Goal: Navigation & Orientation: Find specific page/section

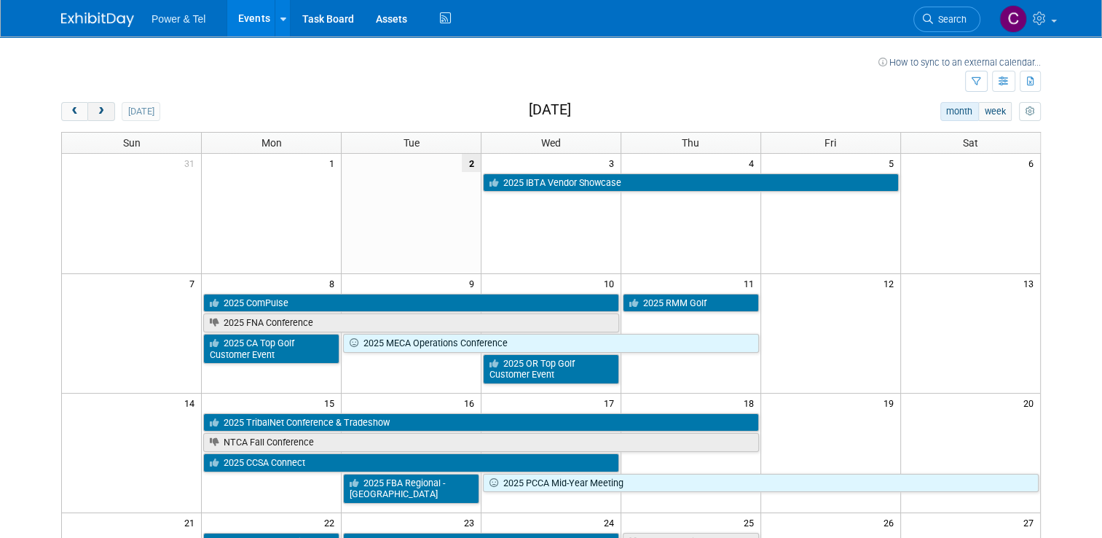
click at [95, 114] on span "next" at bounding box center [100, 111] width 11 height 9
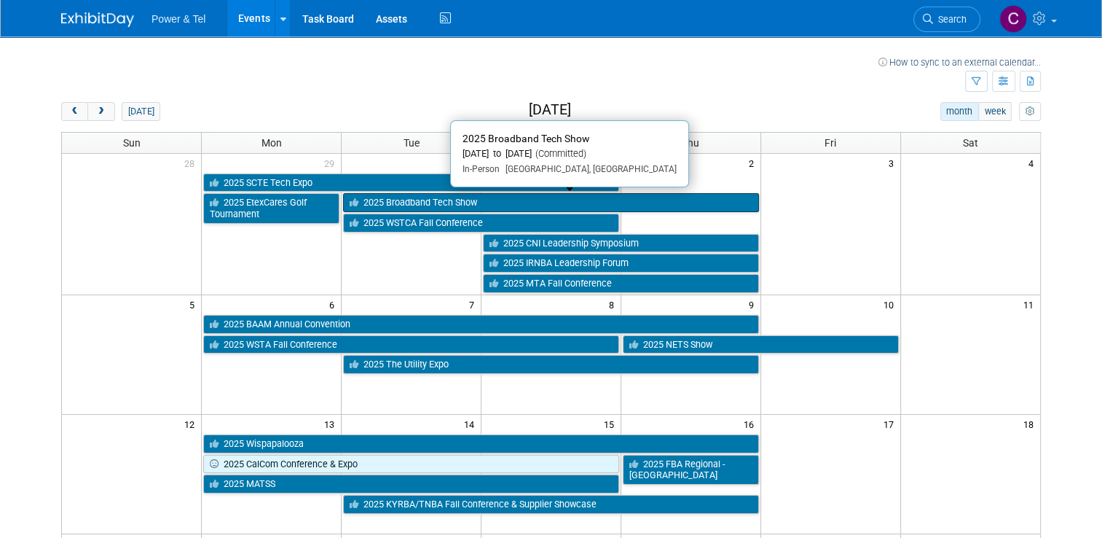
click at [444, 200] on link "2025 Broadband Tech Show" at bounding box center [551, 202] width 416 height 19
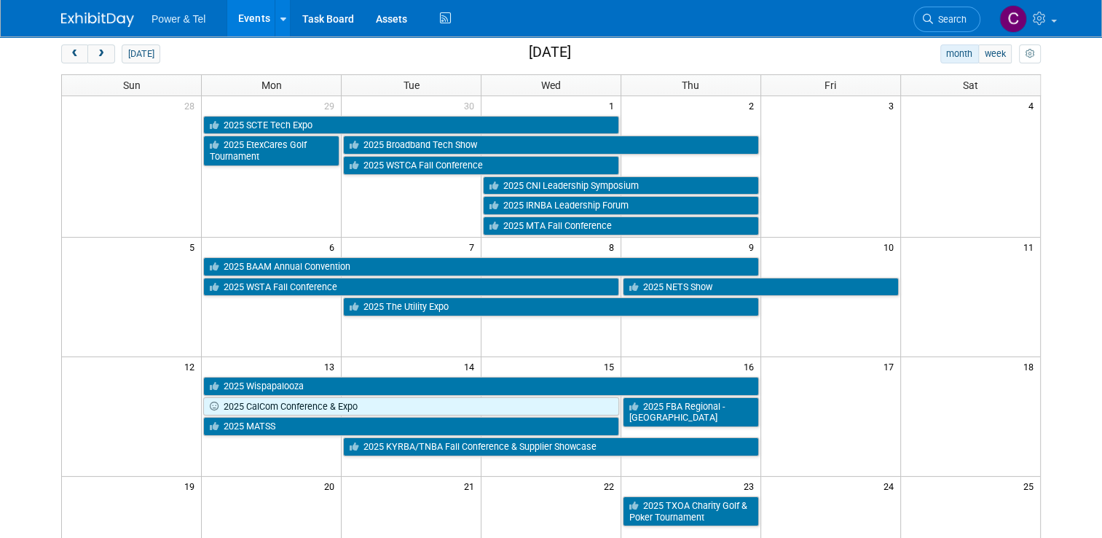
scroll to position [73, 0]
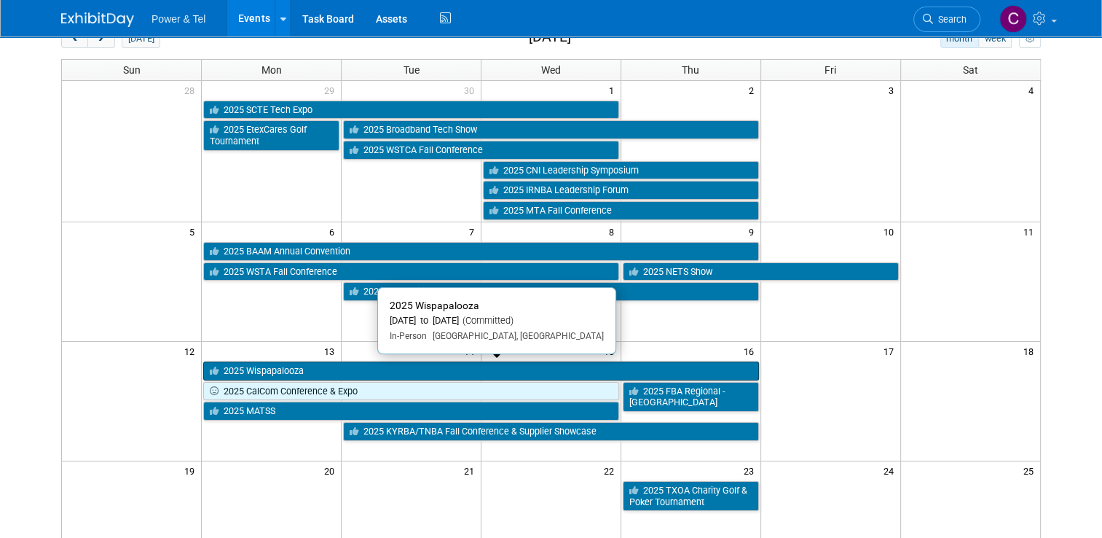
click at [313, 369] on link "2025 Wispapalooza" at bounding box center [480, 370] width 555 height 19
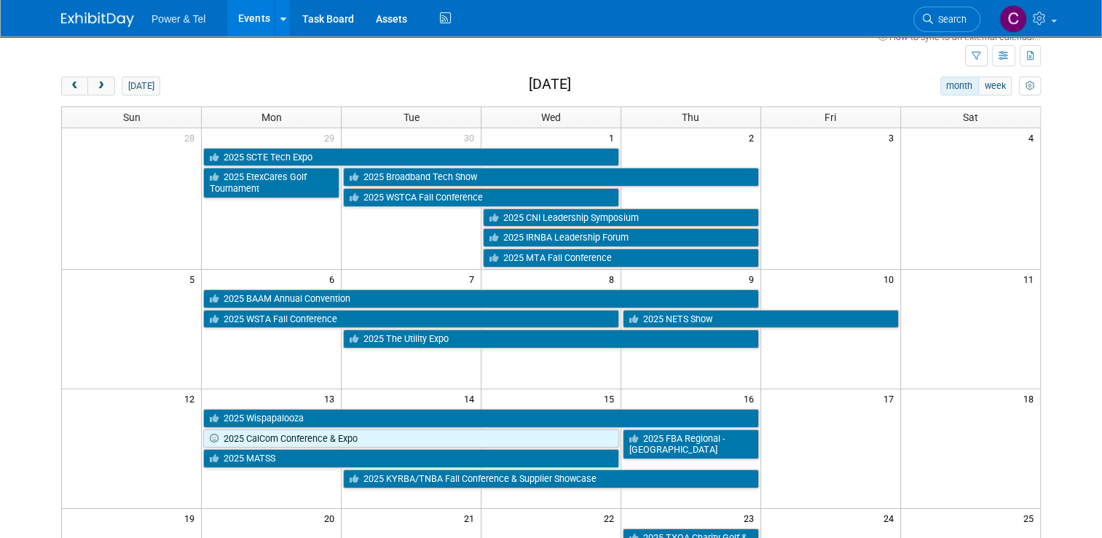
scroll to position [0, 0]
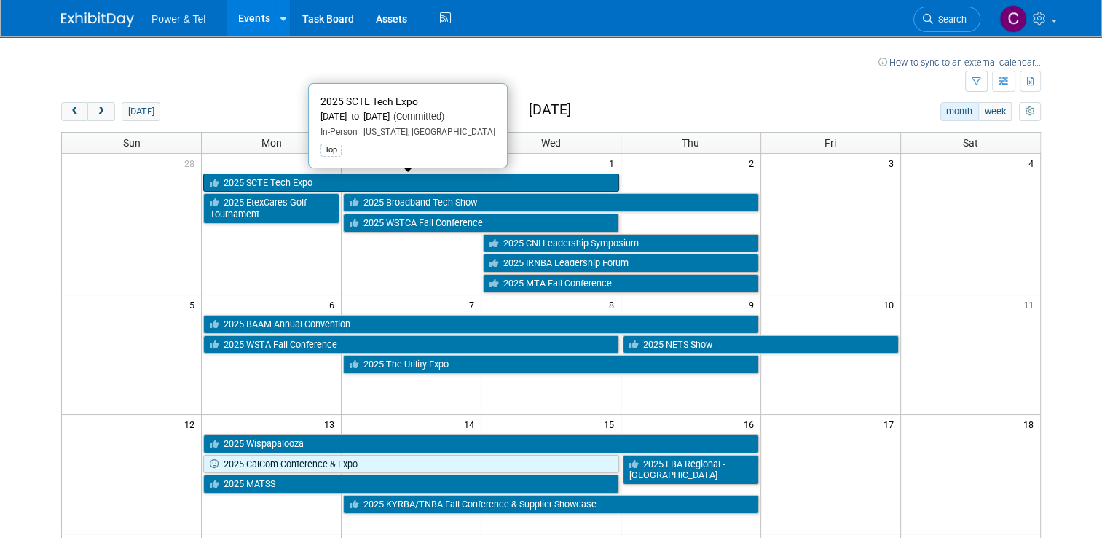
click at [311, 181] on link "2025 SCTE Tech Expo" at bounding box center [411, 182] width 416 height 19
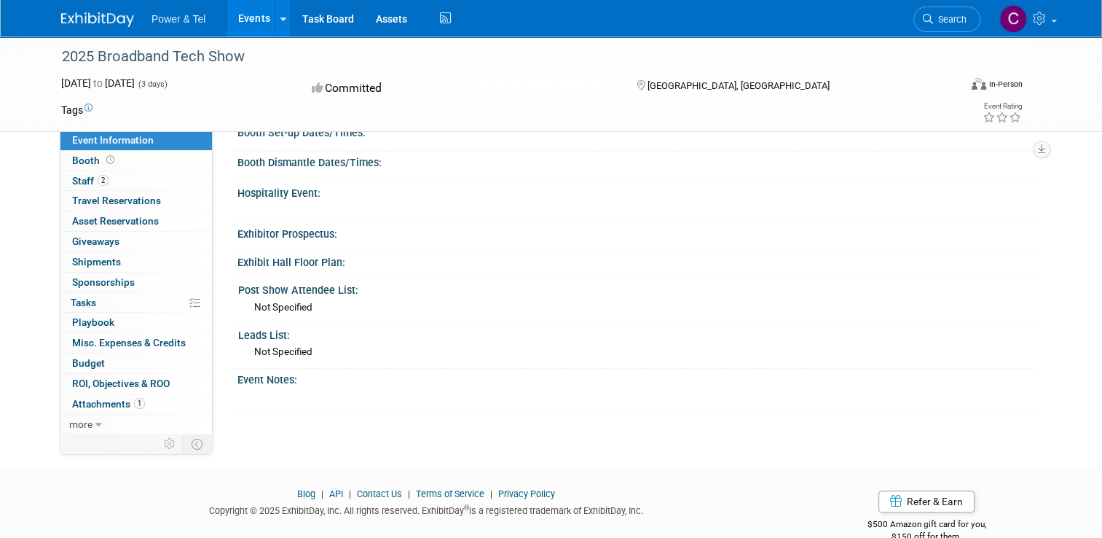
scroll to position [510, 0]
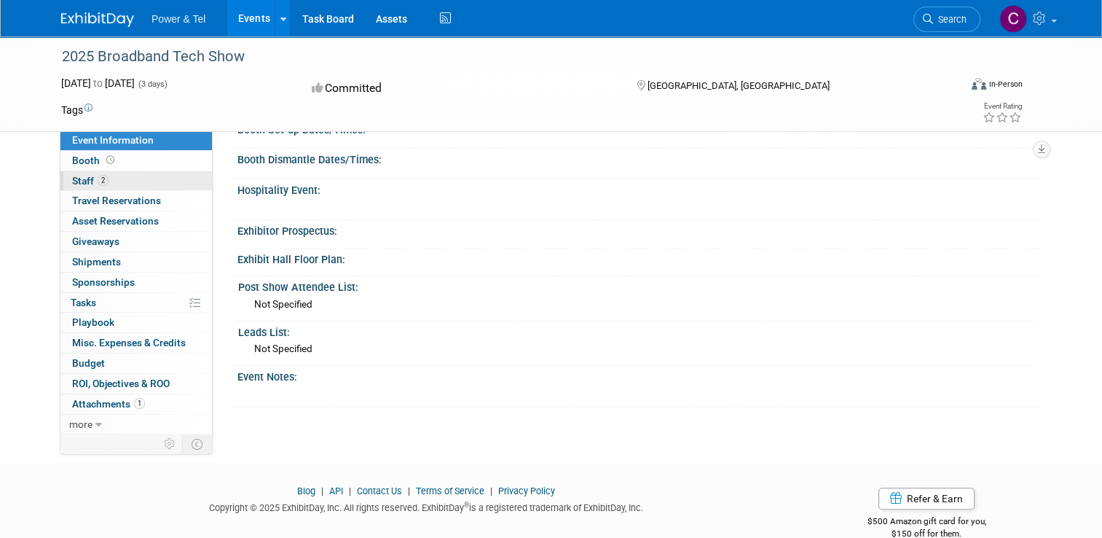
click at [80, 180] on span "Staff 2" at bounding box center [90, 181] width 36 height 12
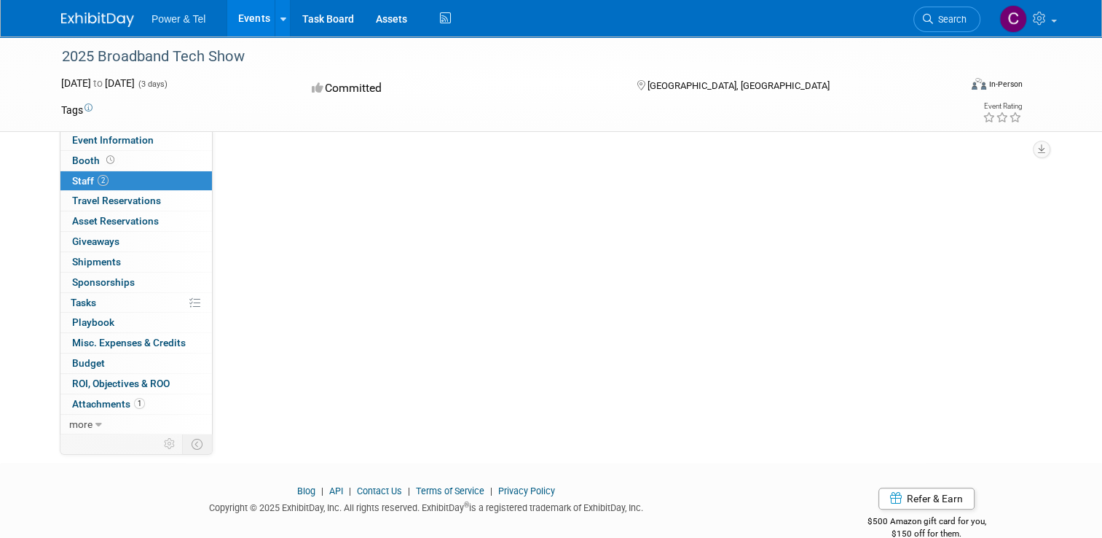
scroll to position [0, 0]
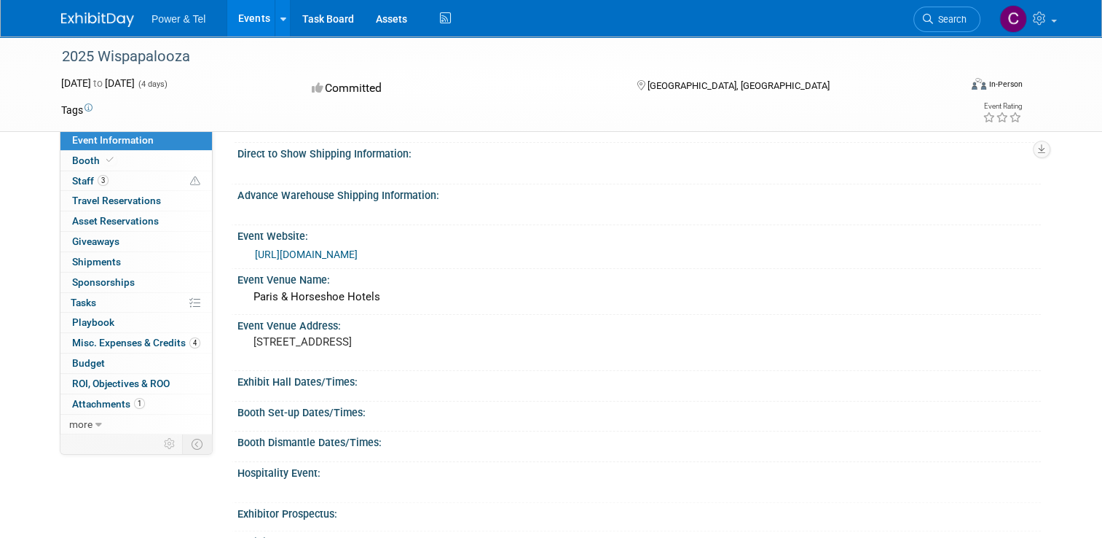
scroll to position [291, 0]
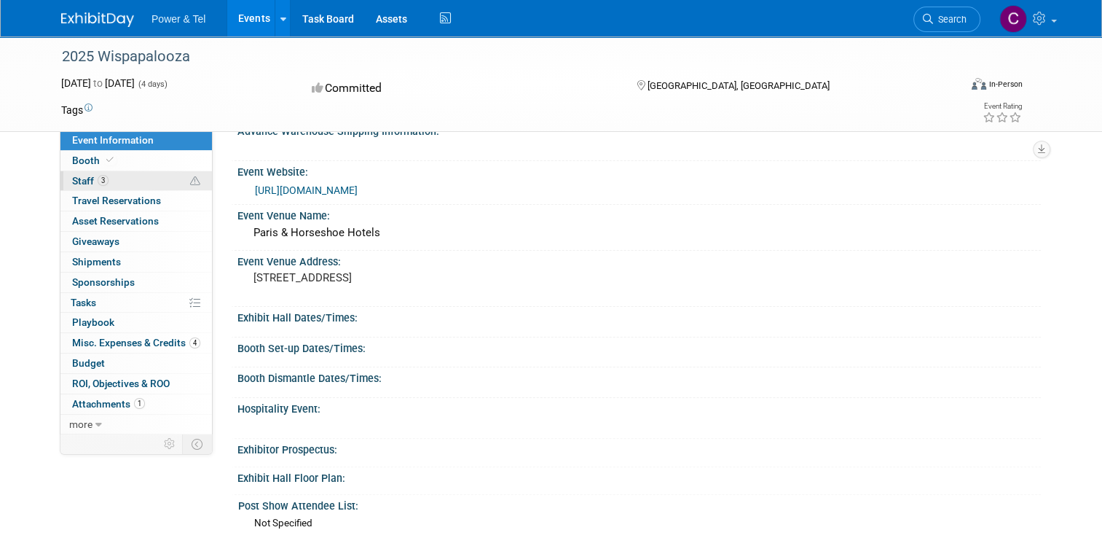
click at [76, 181] on span "Staff 3" at bounding box center [90, 181] width 36 height 12
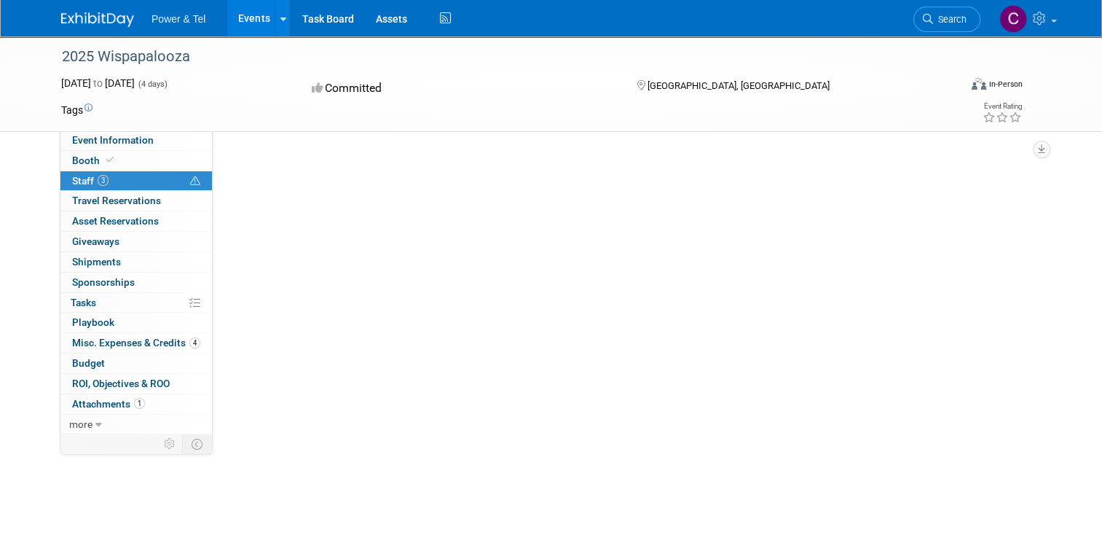
scroll to position [0, 0]
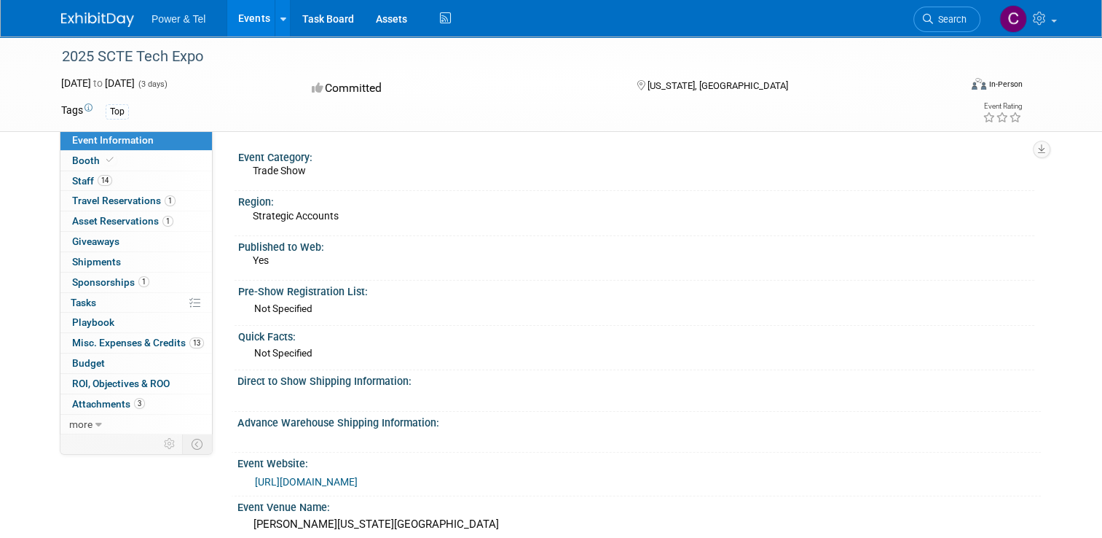
scroll to position [73, 0]
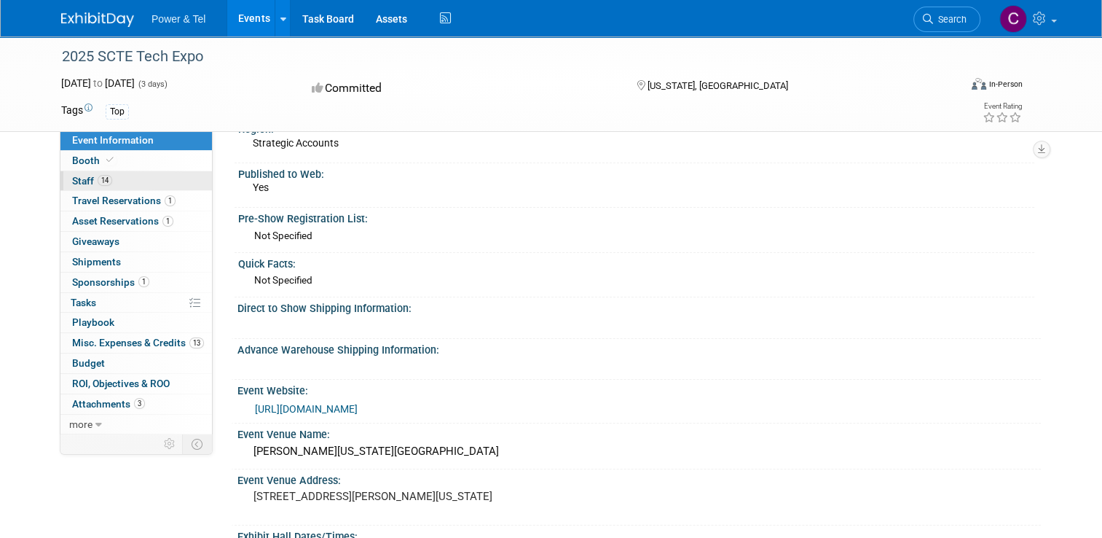
click at [76, 179] on span "Staff 14" at bounding box center [92, 181] width 40 height 12
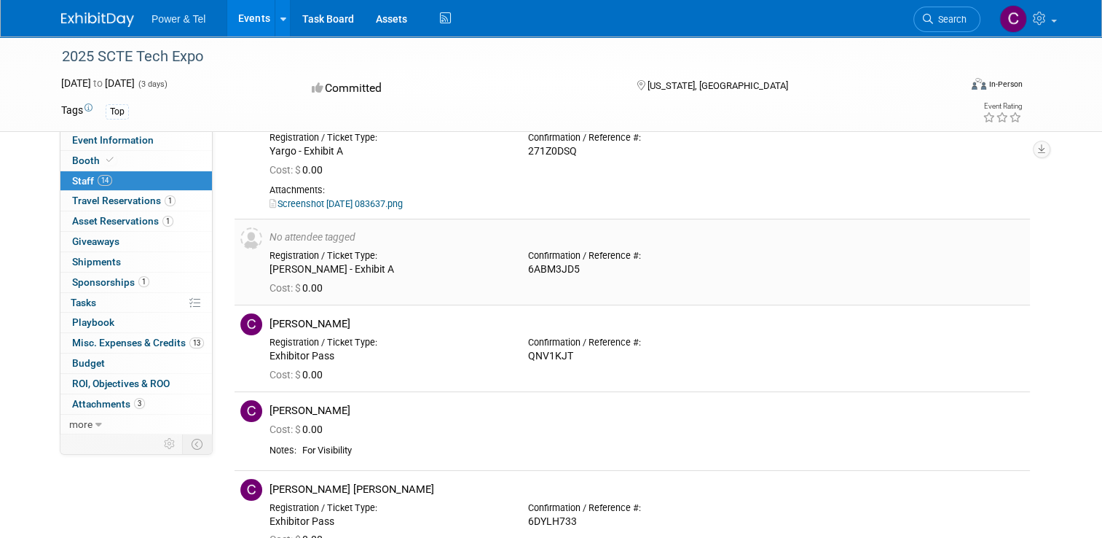
scroll to position [0, 0]
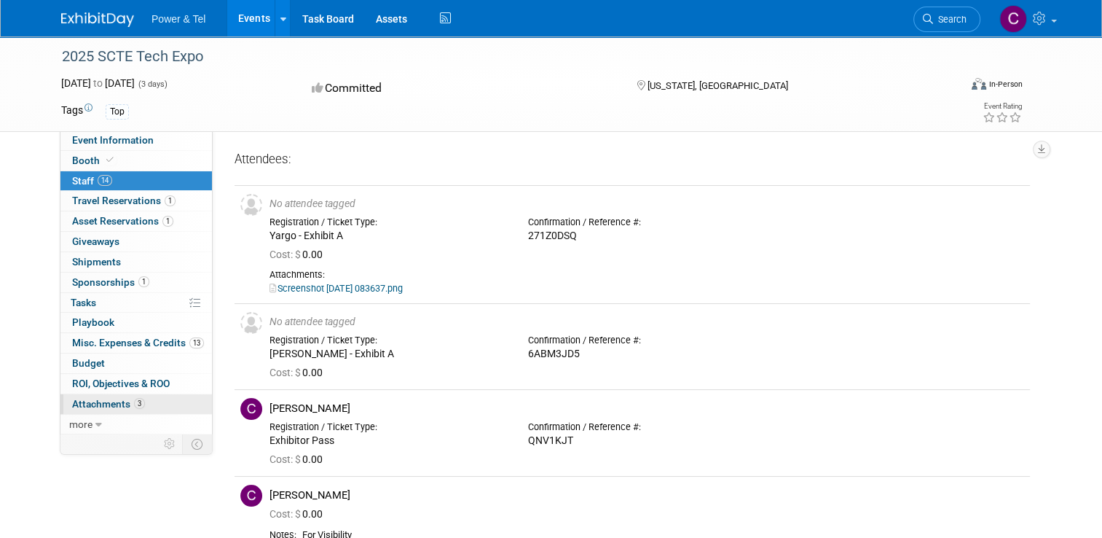
click at [97, 401] on span "Attachments 3" at bounding box center [108, 404] width 73 height 12
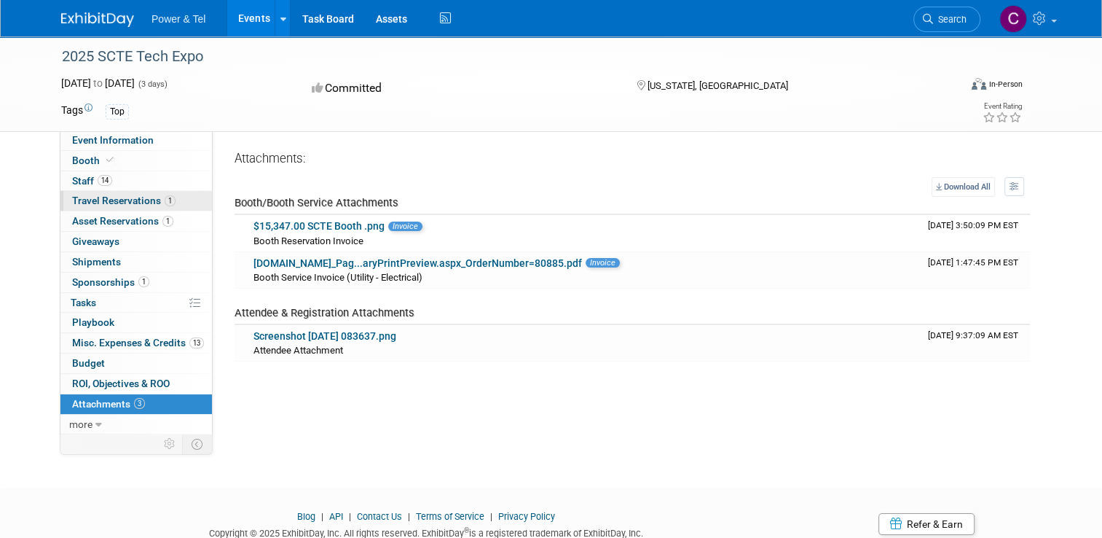
click at [93, 199] on span "Travel Reservations 1" at bounding box center [123, 201] width 103 height 12
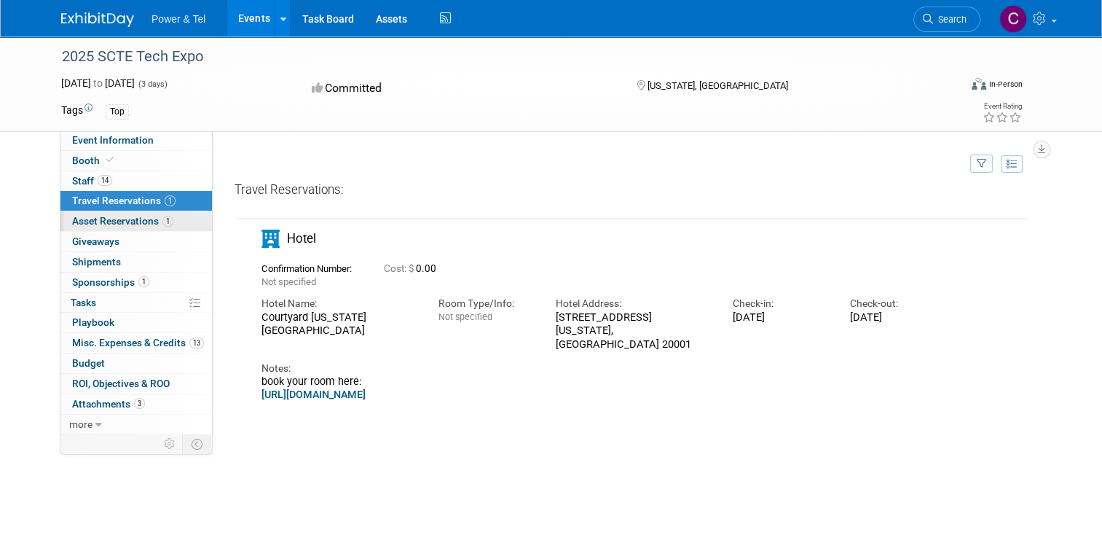
click at [127, 221] on span "Asset Reservations 1" at bounding box center [122, 221] width 101 height 12
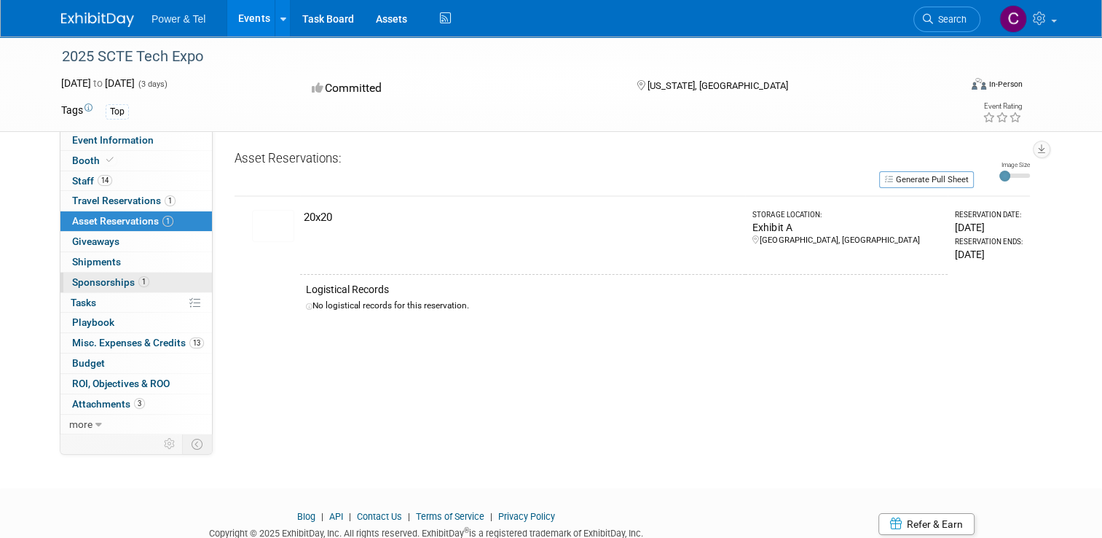
click at [86, 283] on span "Sponsorships 1" at bounding box center [110, 282] width 77 height 12
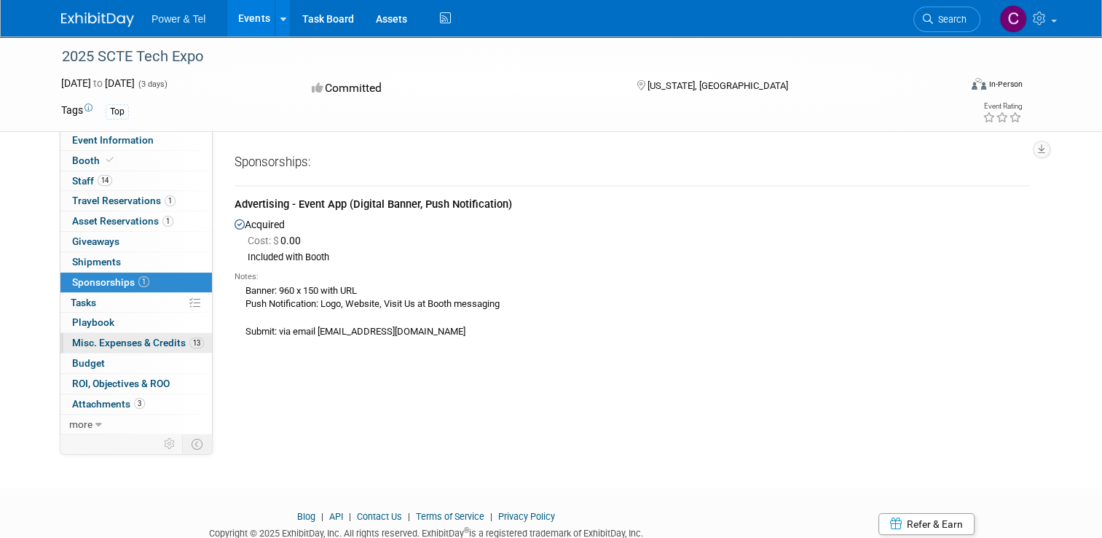
click at [151, 340] on span "Misc. Expenses & Credits 13" at bounding box center [138, 343] width 132 height 12
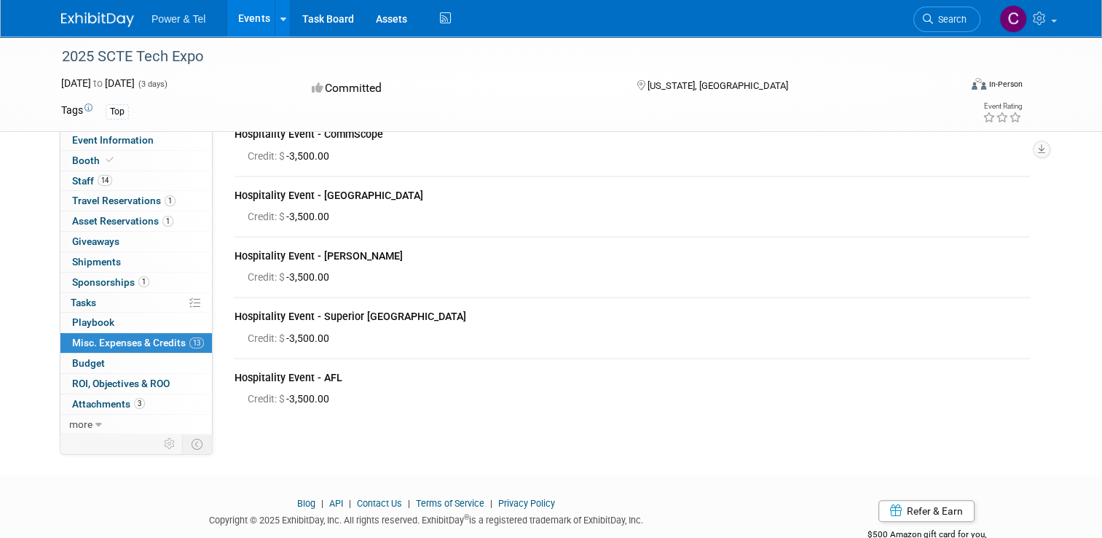
scroll to position [583, 0]
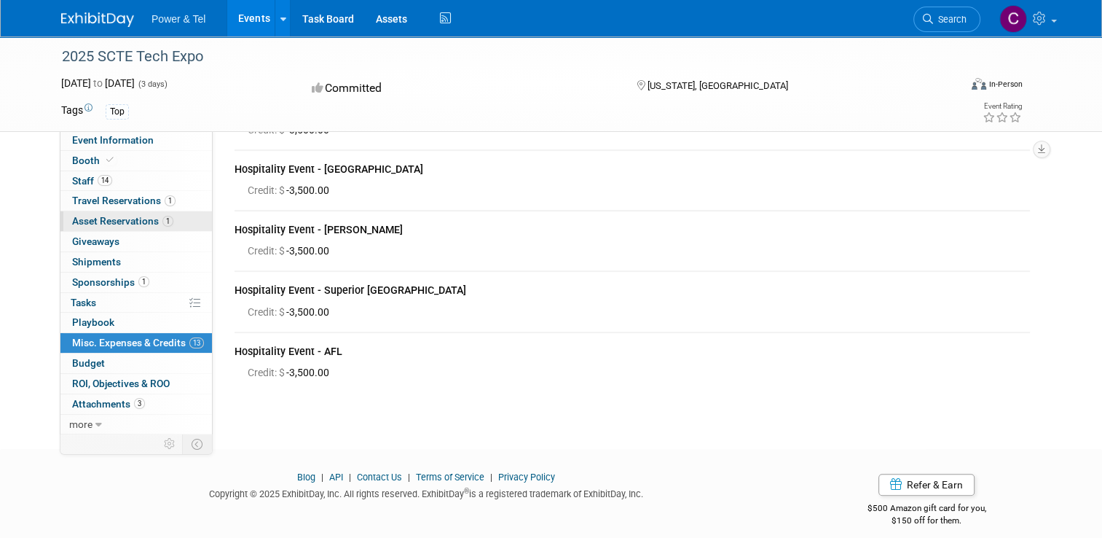
click at [104, 224] on span "Asset Reservations 1" at bounding box center [122, 221] width 101 height 12
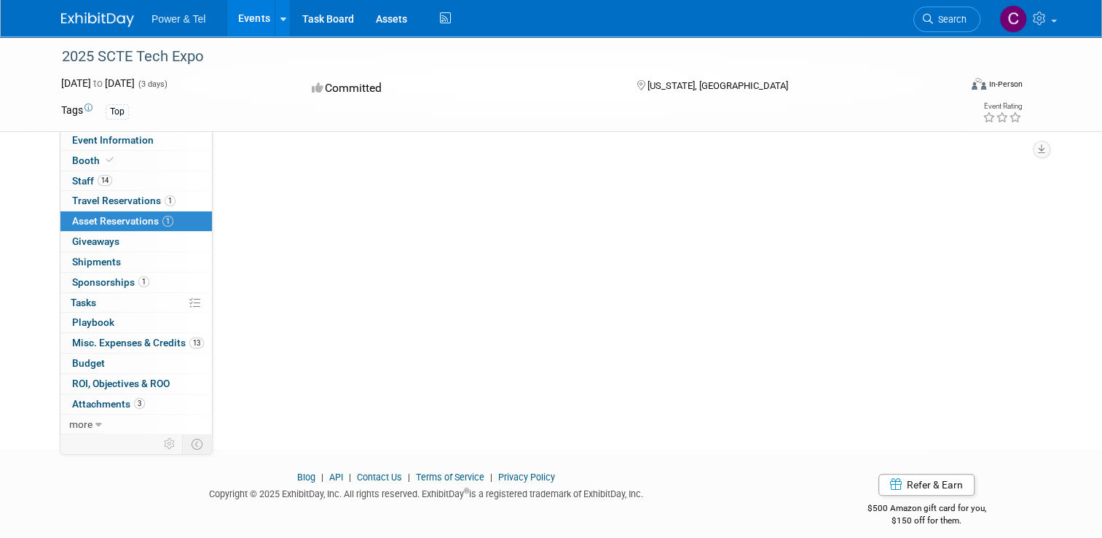
scroll to position [0, 0]
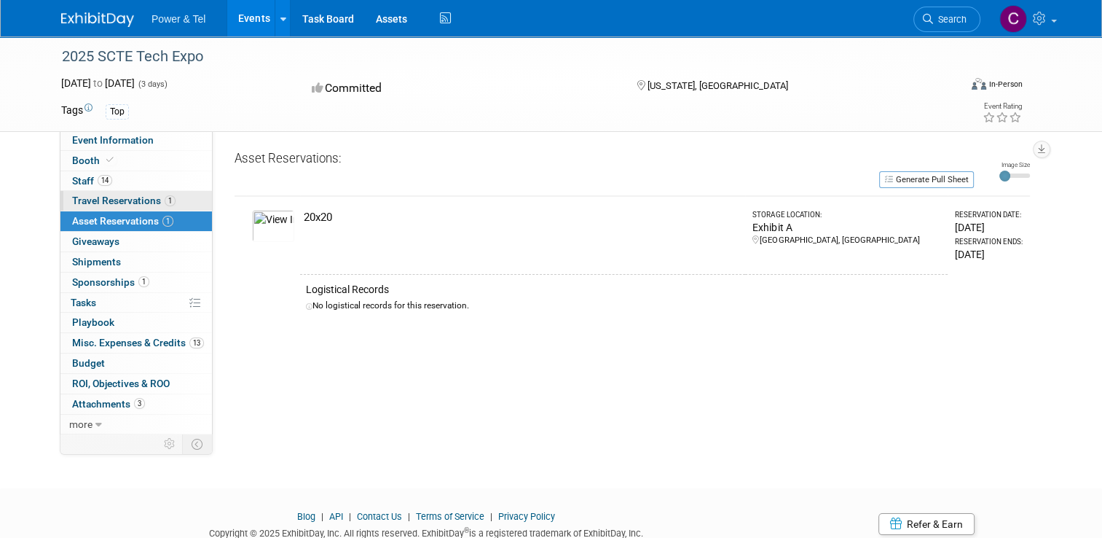
click at [107, 203] on span "Travel Reservations 1" at bounding box center [123, 201] width 103 height 12
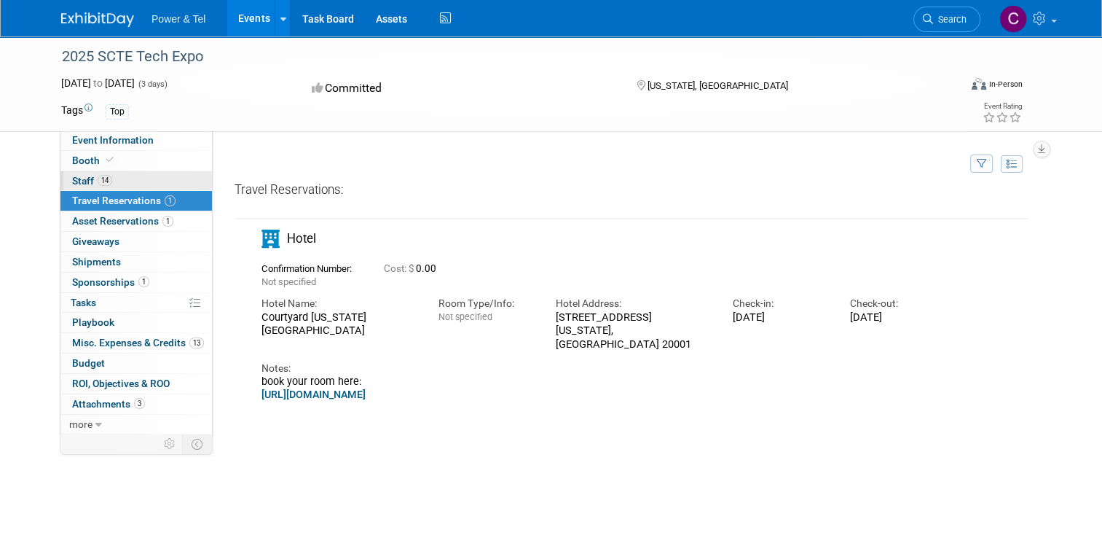
click at [74, 177] on span "Staff 14" at bounding box center [92, 181] width 40 height 12
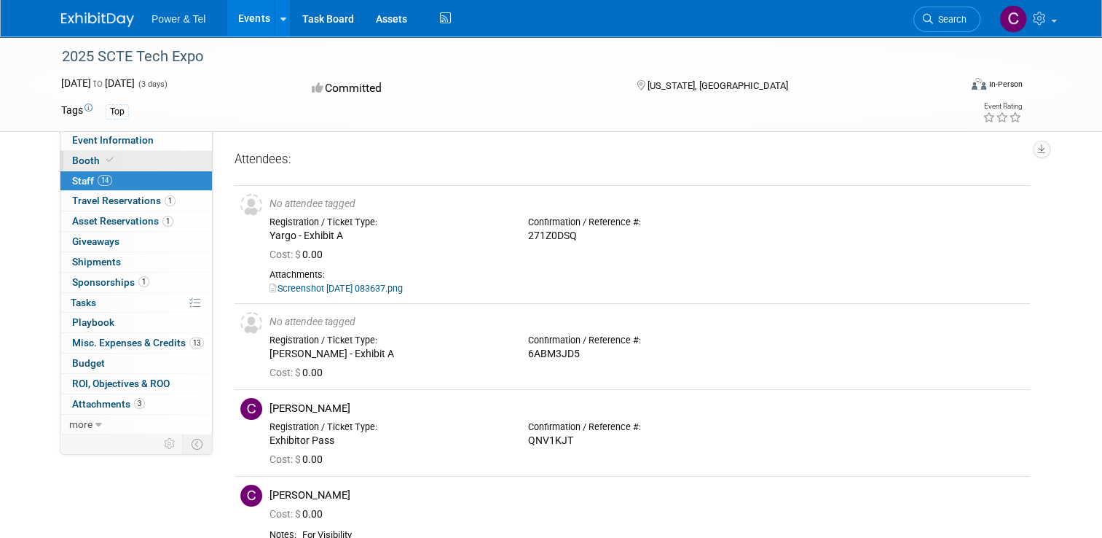
click at [72, 160] on span "Booth" at bounding box center [94, 160] width 44 height 12
